Goal: Obtain resource: Obtain resource

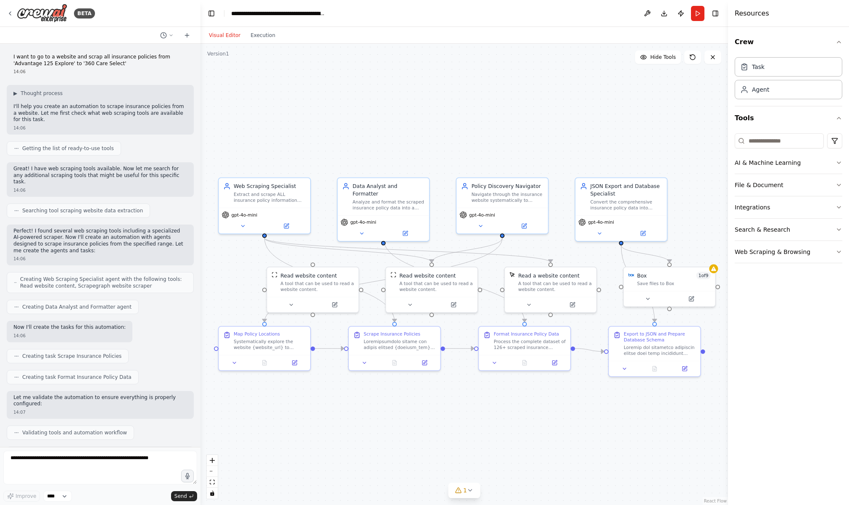
scroll to position [2714, 0]
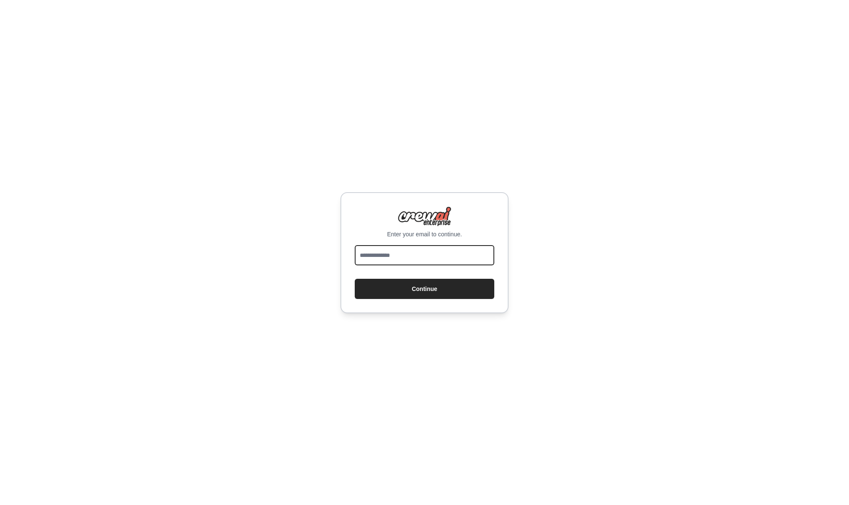
click at [464, 263] on input "email" at bounding box center [425, 255] width 140 height 20
type input "**********"
click at [440, 289] on button "Continue" at bounding box center [425, 289] width 140 height 20
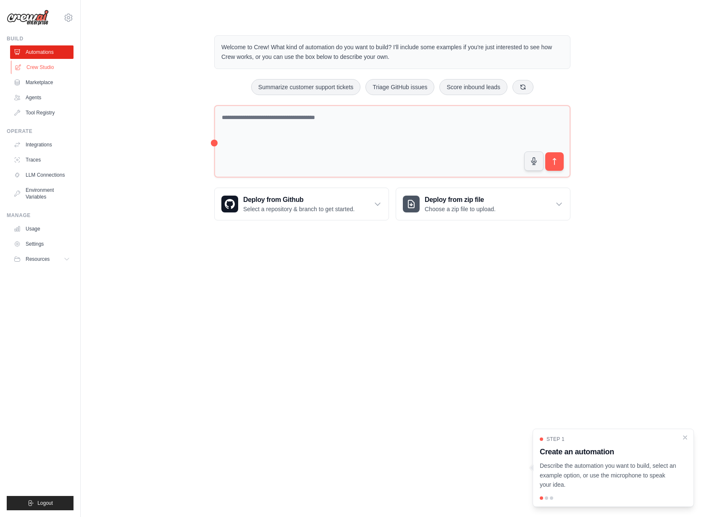
click at [49, 69] on link "Crew Studio" at bounding box center [42, 67] width 63 height 13
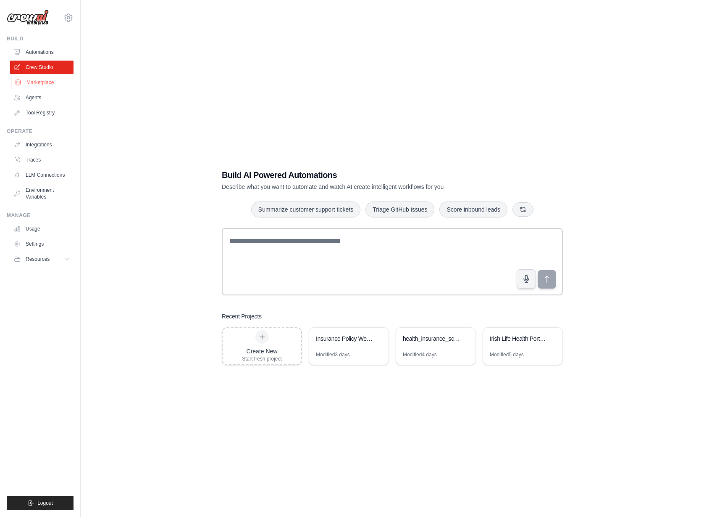
click at [44, 82] on link "Marketplace" at bounding box center [42, 82] width 63 height 13
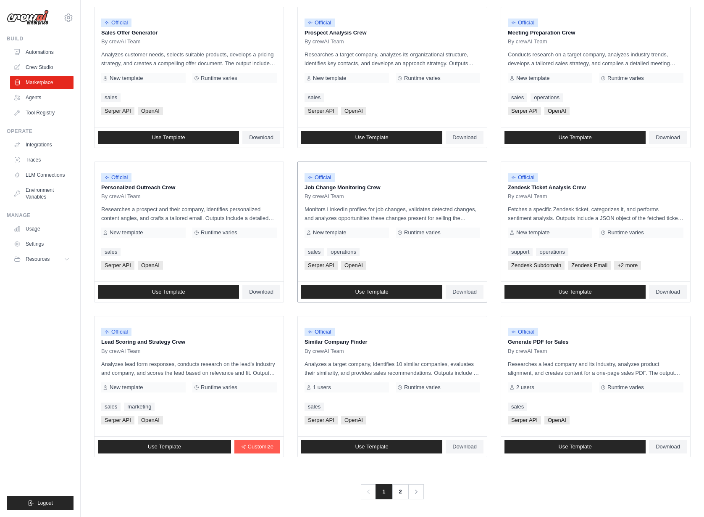
scroll to position [261, 0]
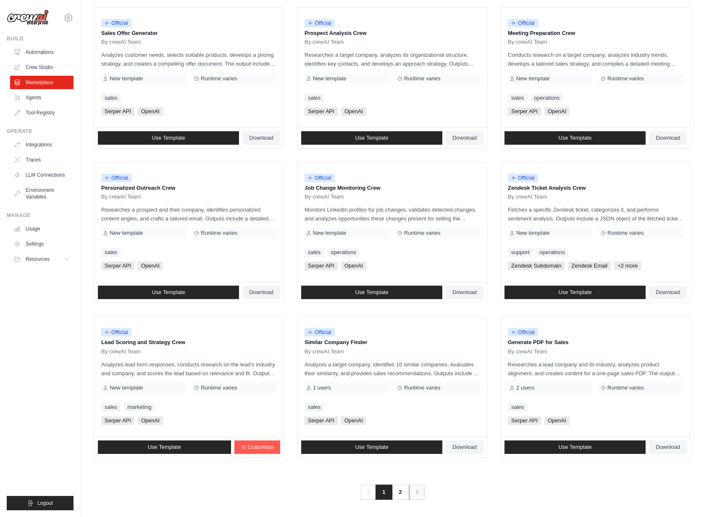
click at [417, 492] on icon "Pagination" at bounding box center [417, 492] width 8 height 8
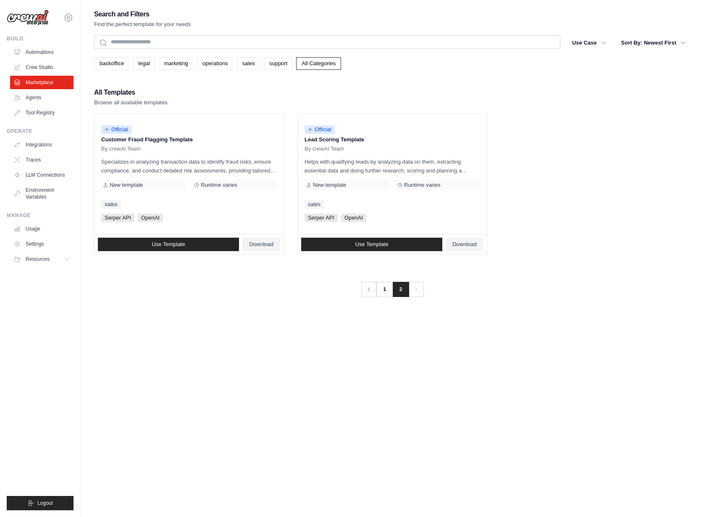
scroll to position [1, 0]
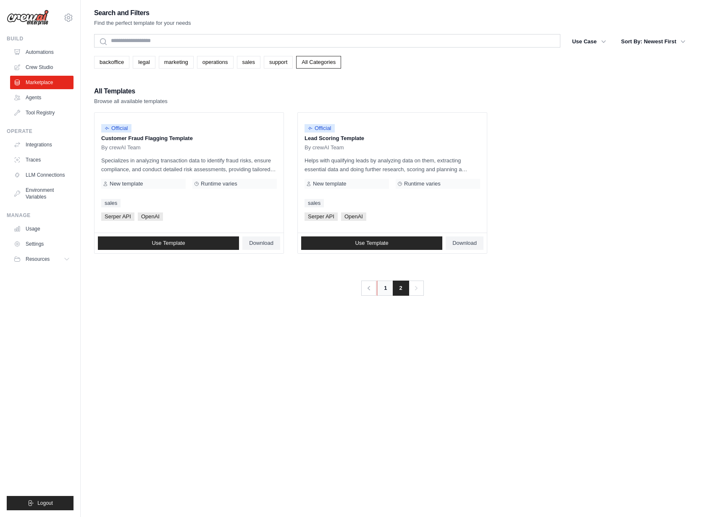
click at [381, 290] on link "1" at bounding box center [385, 287] width 17 height 15
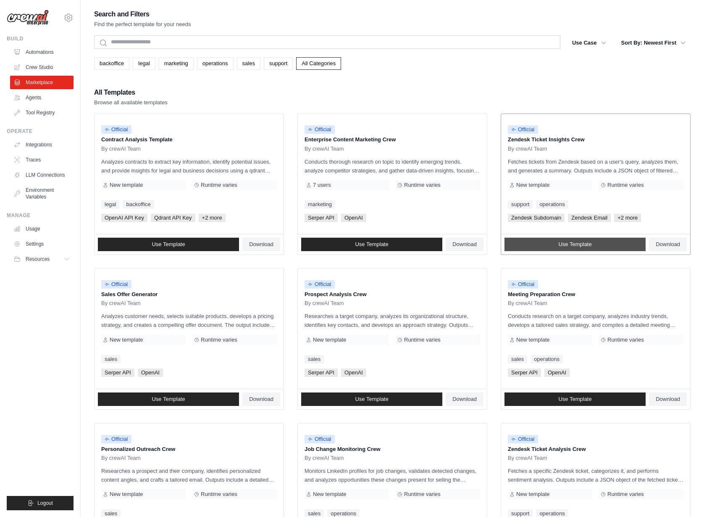
click at [608, 243] on link "Use Template" at bounding box center [575, 243] width 141 height 13
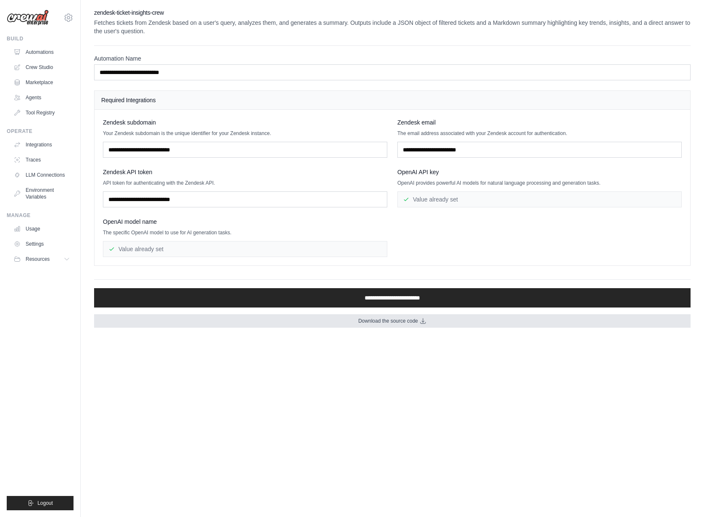
click at [403, 322] on span "Download the source code" at bounding box center [389, 320] width 60 height 7
